Goal: Transaction & Acquisition: Purchase product/service

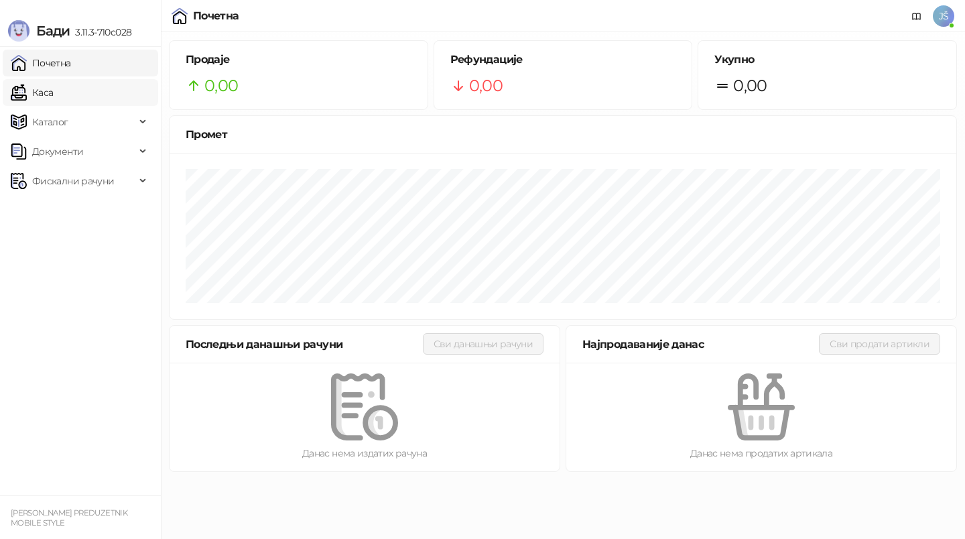
click at [53, 84] on link "Каса" at bounding box center [32, 92] width 42 height 27
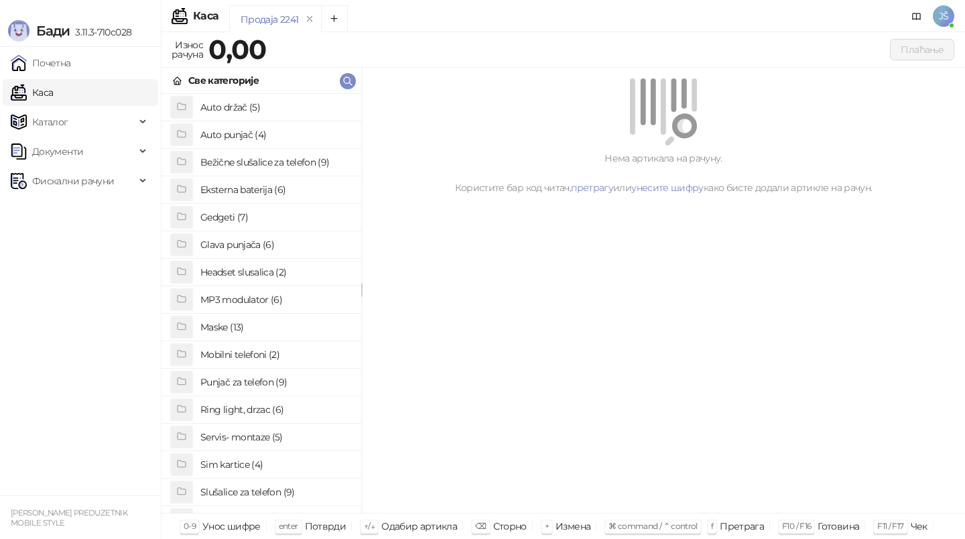
click at [236, 323] on h4 "Maske (13)" at bounding box center [275, 326] width 150 height 21
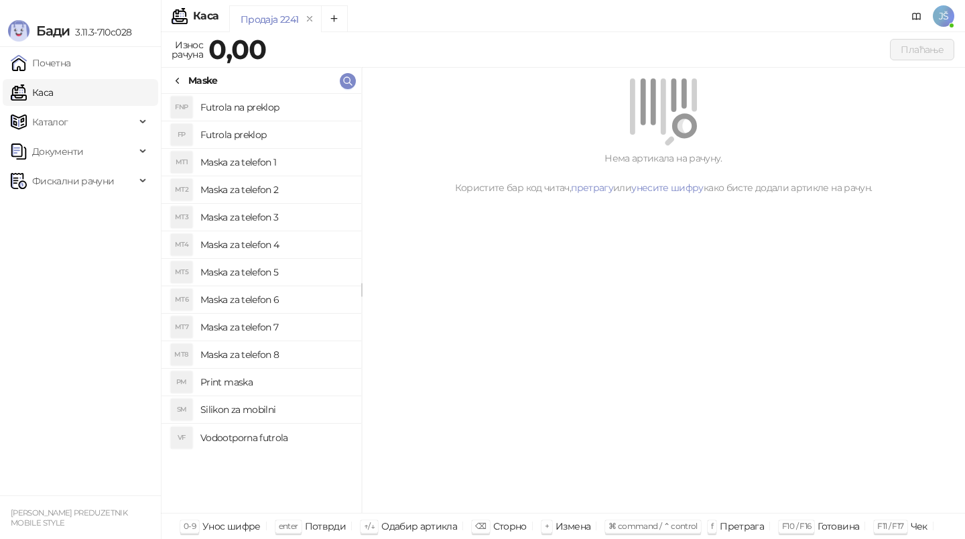
click at [304, 281] on h4 "Maska za telefon 5" at bounding box center [275, 271] width 150 height 21
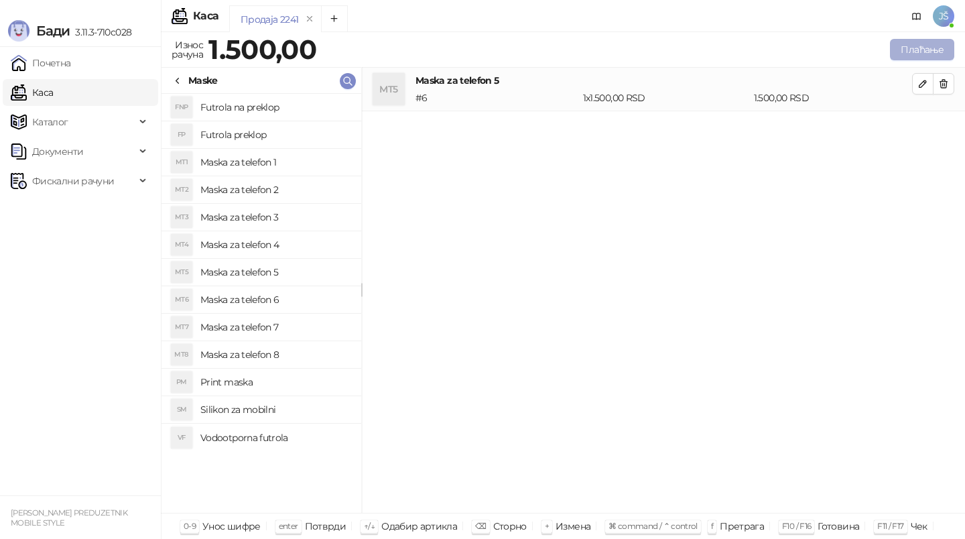
click at [942, 42] on button "Плаћање" at bounding box center [922, 49] width 64 height 21
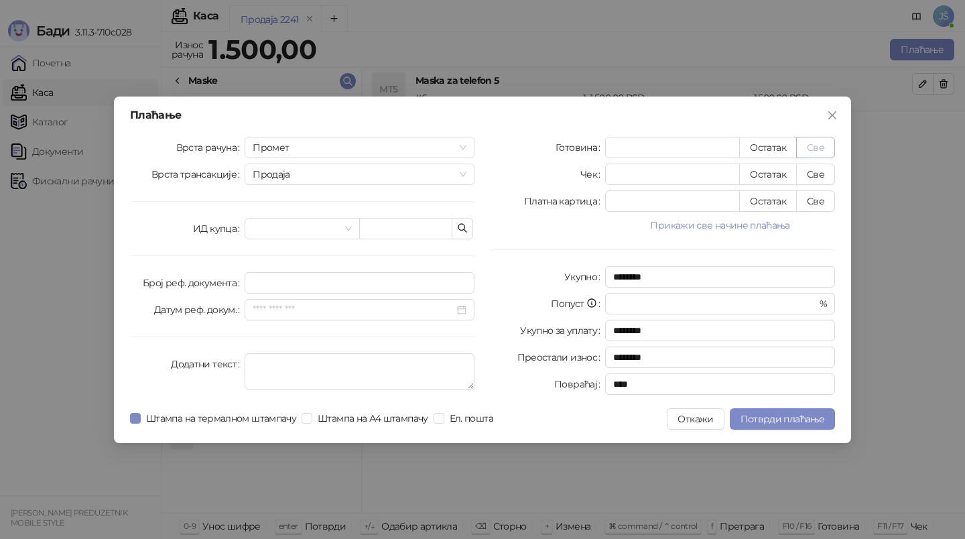
click at [811, 149] on button "Све" at bounding box center [815, 147] width 39 height 21
type input "****"
click at [766, 419] on span "Потврди плаћање" at bounding box center [782, 419] width 84 height 12
